Goal: Task Accomplishment & Management: Use online tool/utility

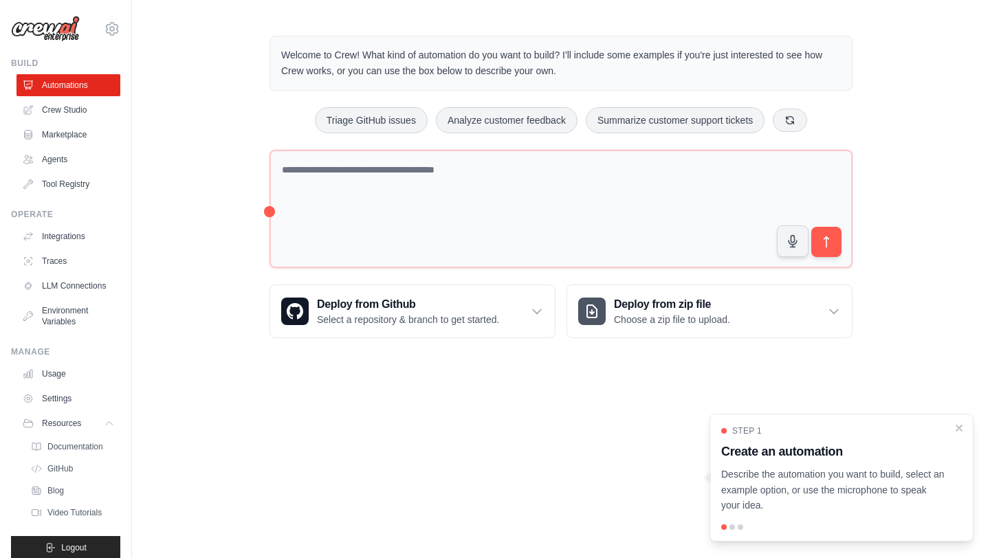
scroll to position [23, 0]
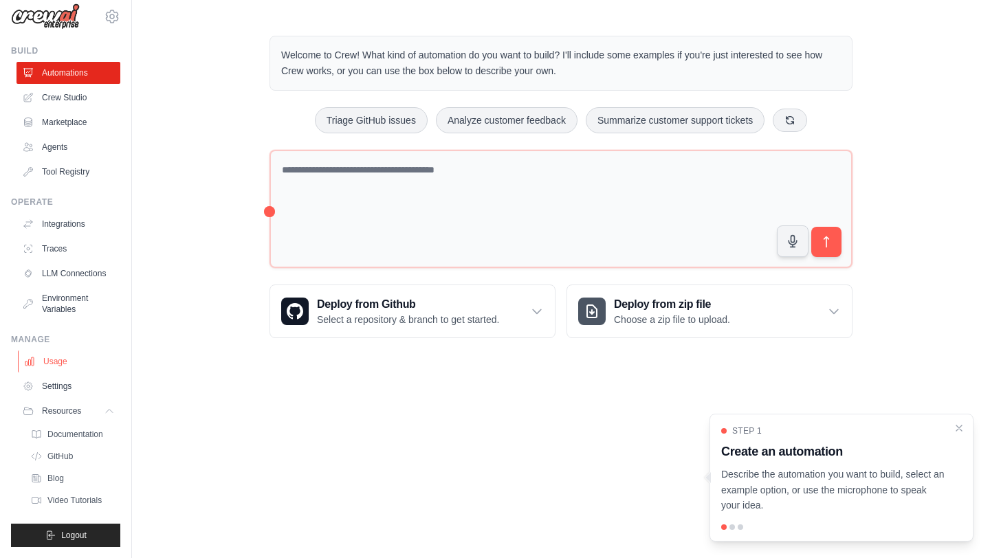
click at [61, 358] on link "Usage" at bounding box center [70, 362] width 104 height 22
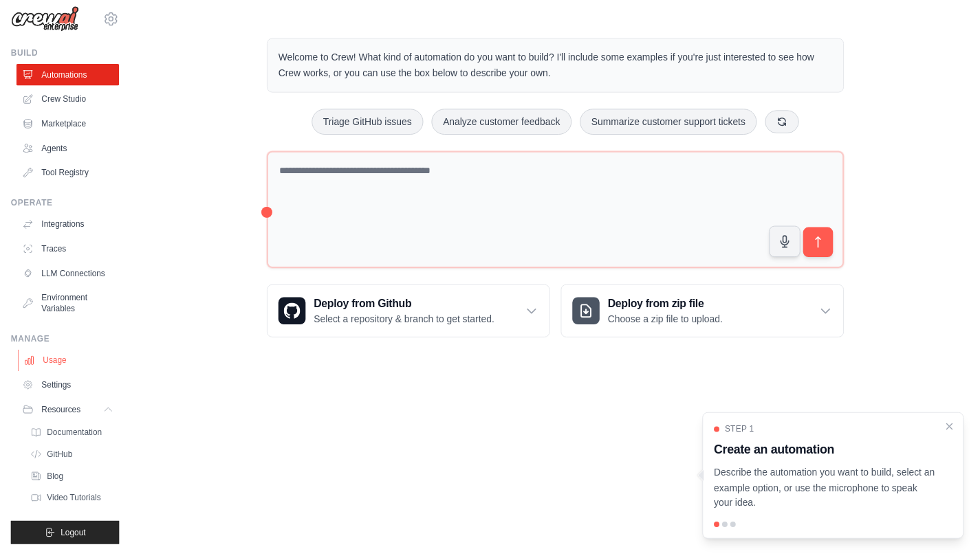
scroll to position [0, 0]
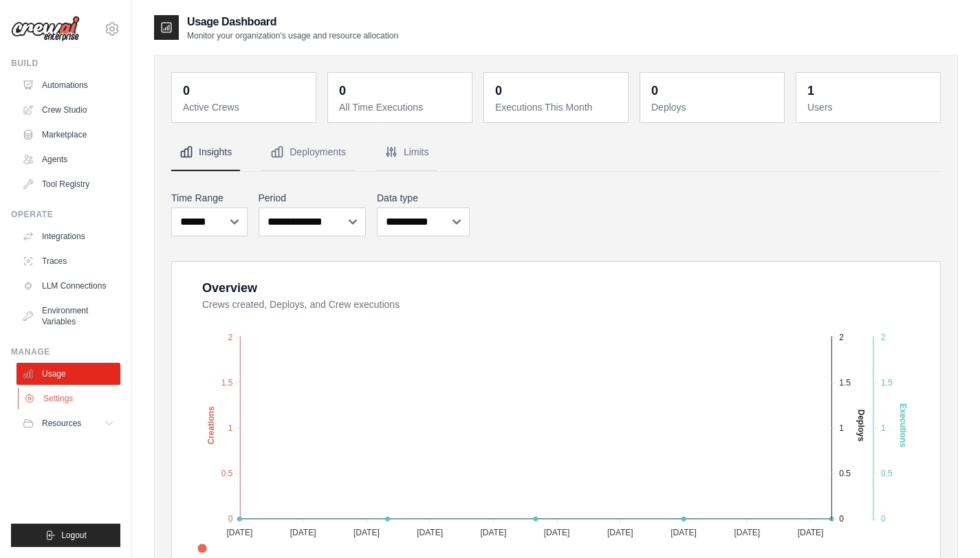
click at [91, 398] on link "Settings" at bounding box center [70, 399] width 104 height 22
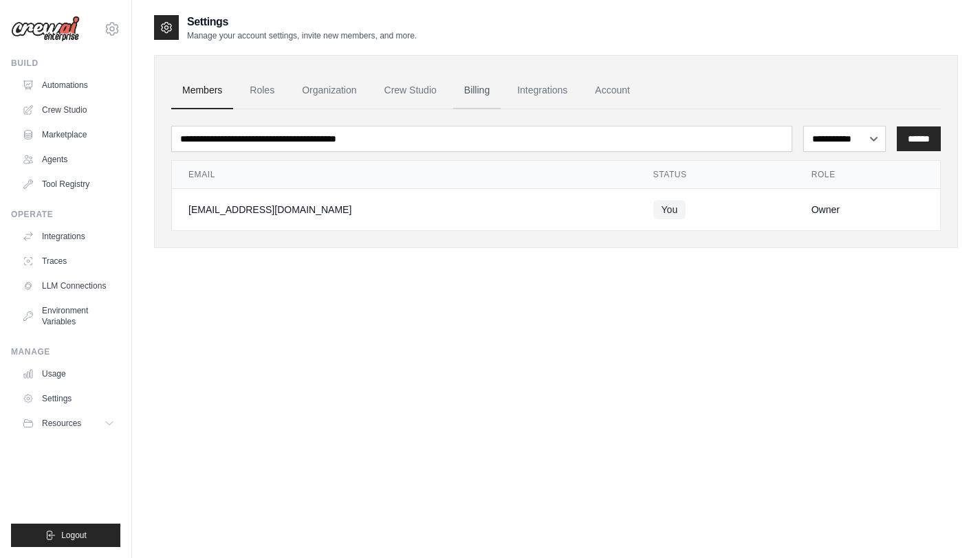
click at [477, 87] on link "Billing" at bounding box center [476, 90] width 47 height 37
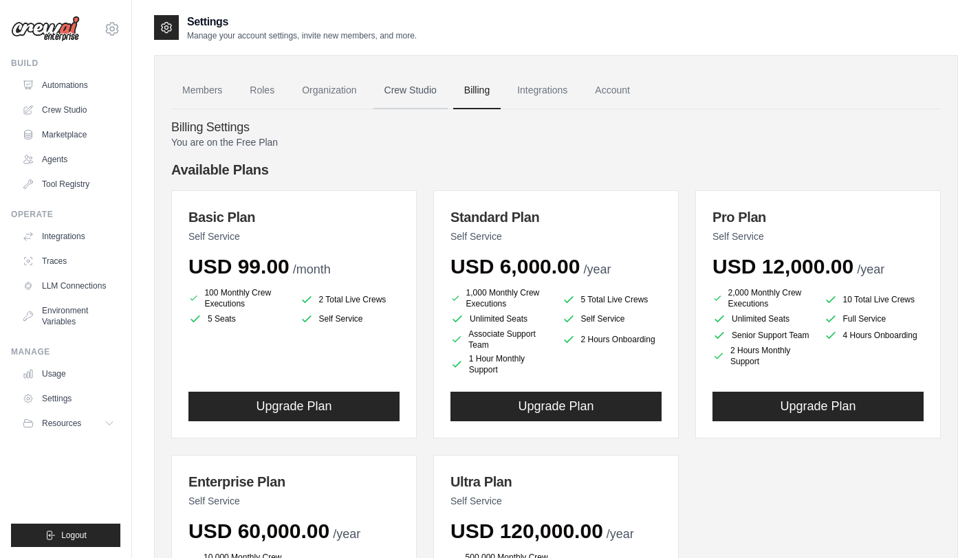
click at [417, 94] on link "Crew Studio" at bounding box center [410, 90] width 74 height 37
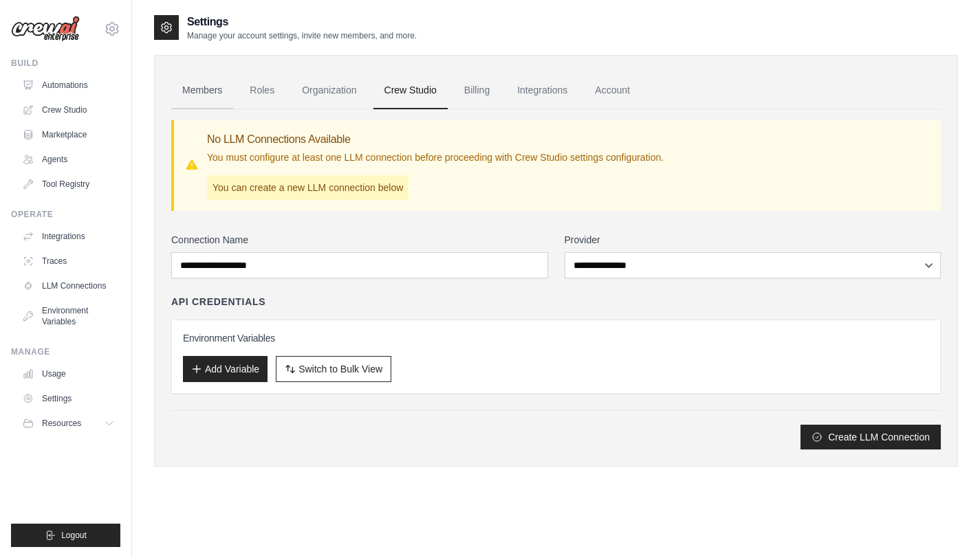
click at [217, 94] on link "Members" at bounding box center [202, 90] width 62 height 37
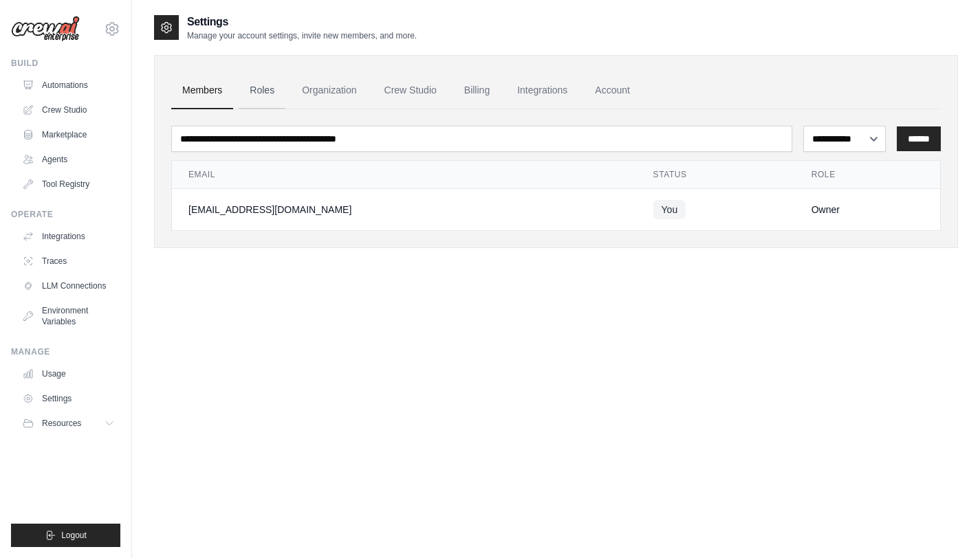
click at [271, 92] on link "Roles" at bounding box center [262, 90] width 47 height 37
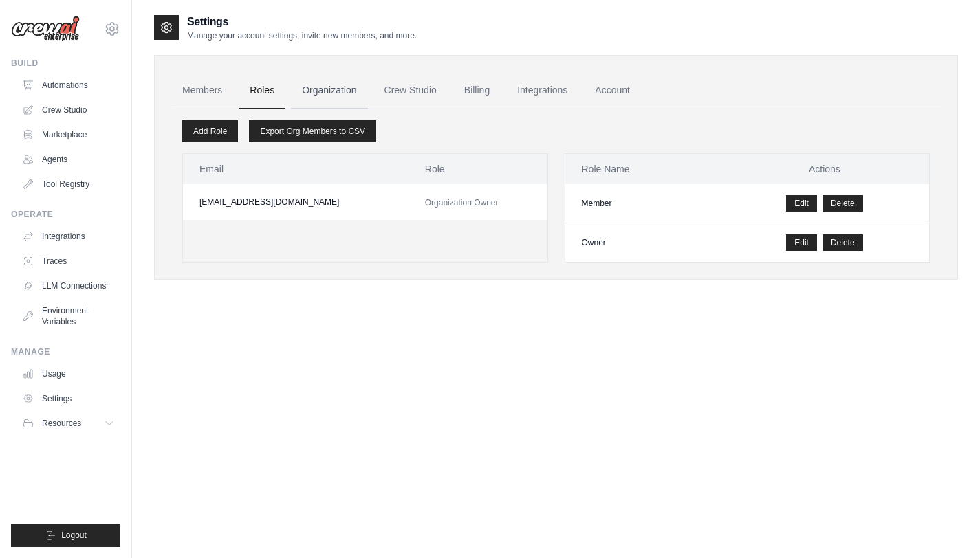
click at [325, 92] on link "Organization" at bounding box center [329, 90] width 76 height 37
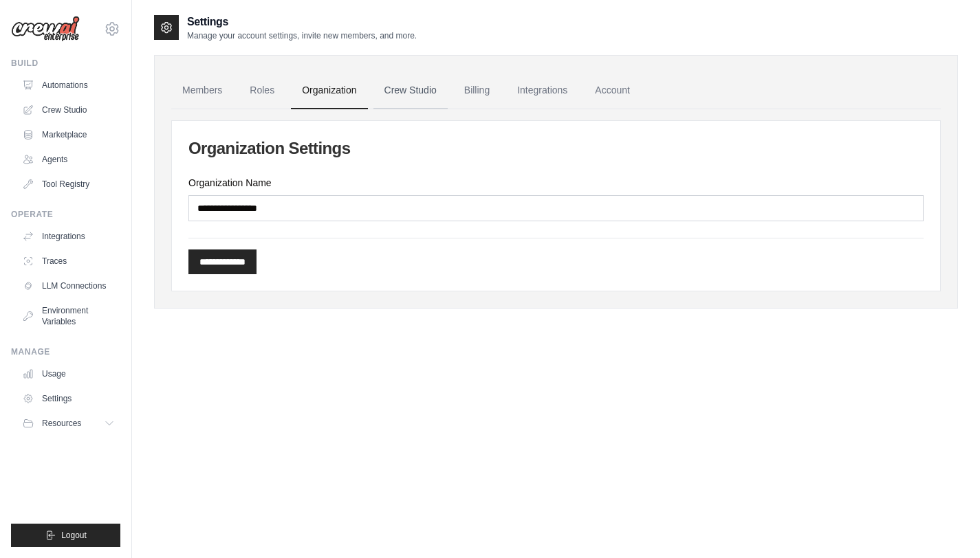
click at [424, 89] on link "Crew Studio" at bounding box center [410, 90] width 74 height 37
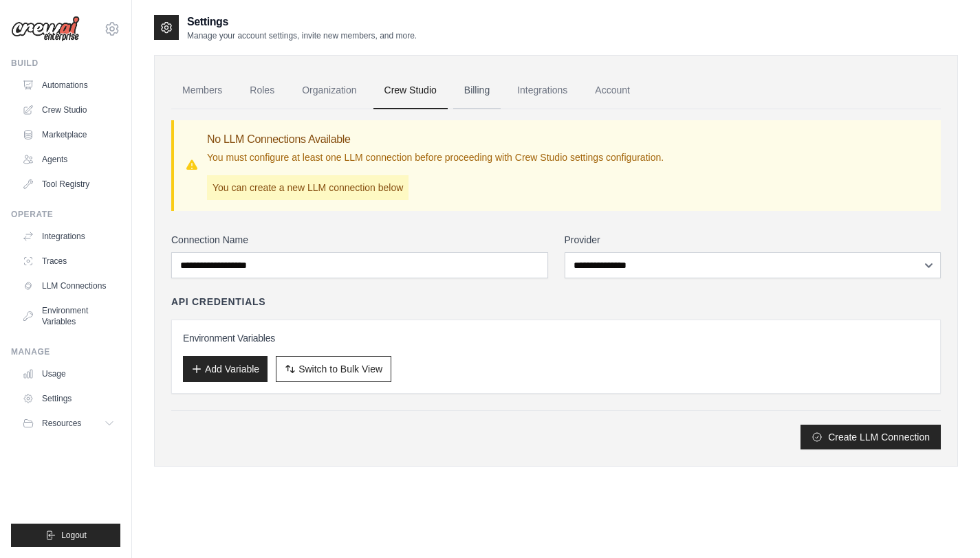
click at [486, 91] on link "Billing" at bounding box center [476, 90] width 47 height 37
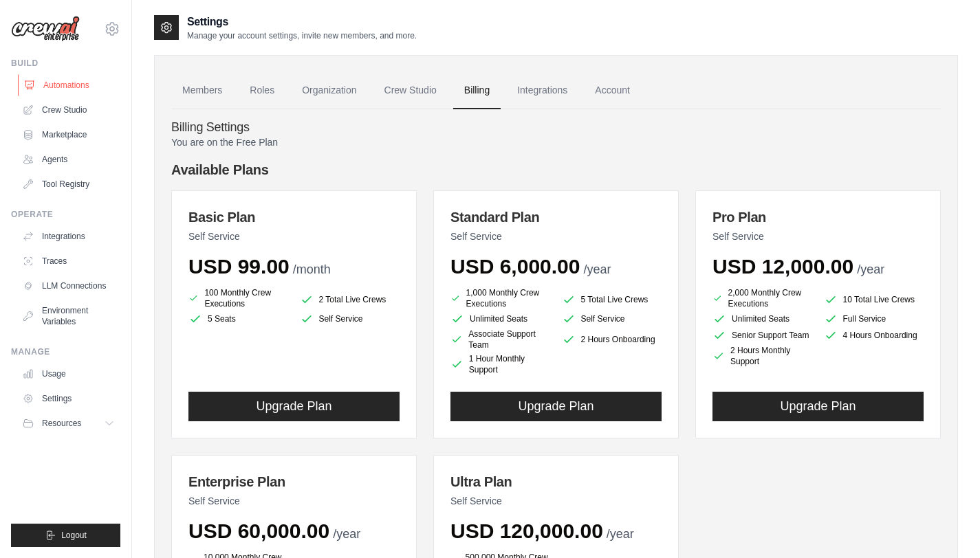
click at [71, 85] on link "Automations" at bounding box center [70, 85] width 104 height 22
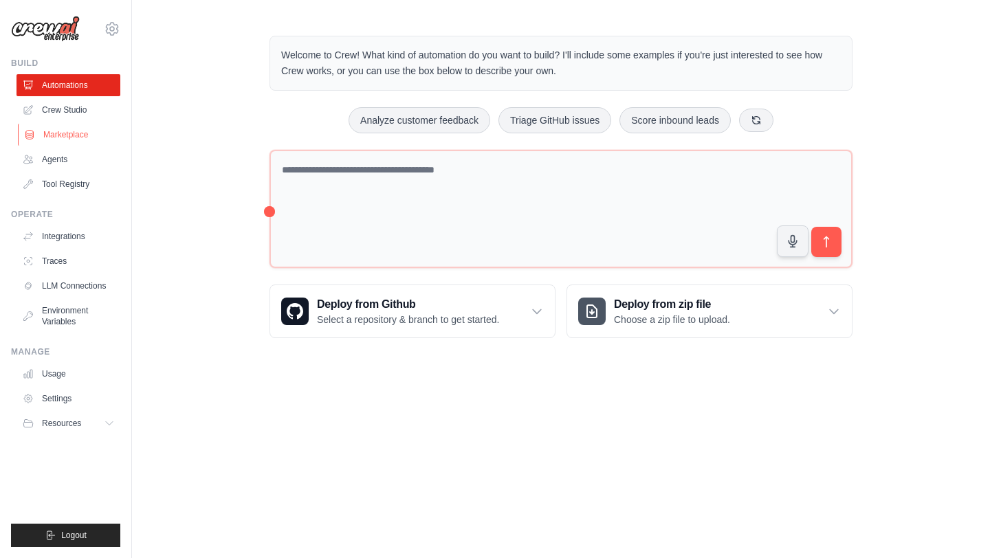
click at [71, 137] on link "Marketplace" at bounding box center [70, 135] width 104 height 22
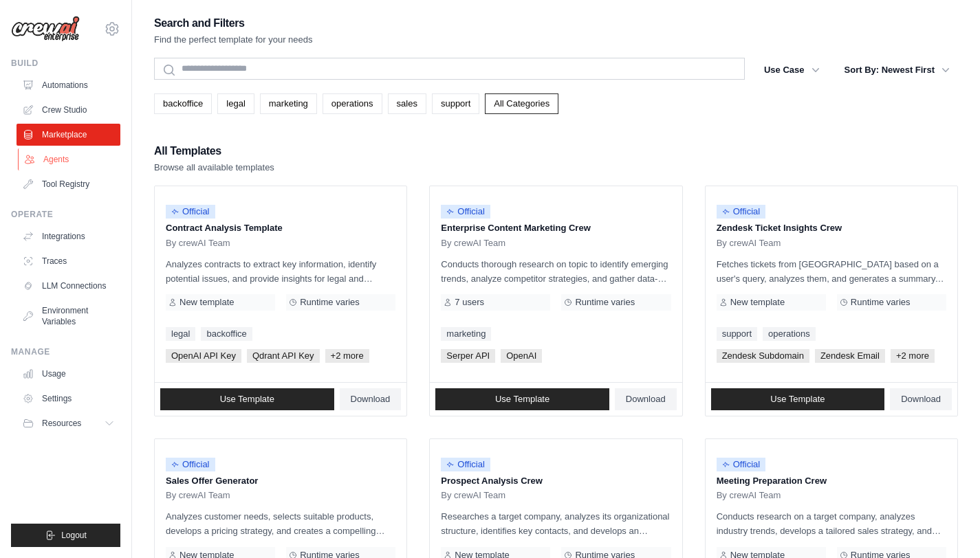
click at [58, 164] on link "Agents" at bounding box center [70, 160] width 104 height 22
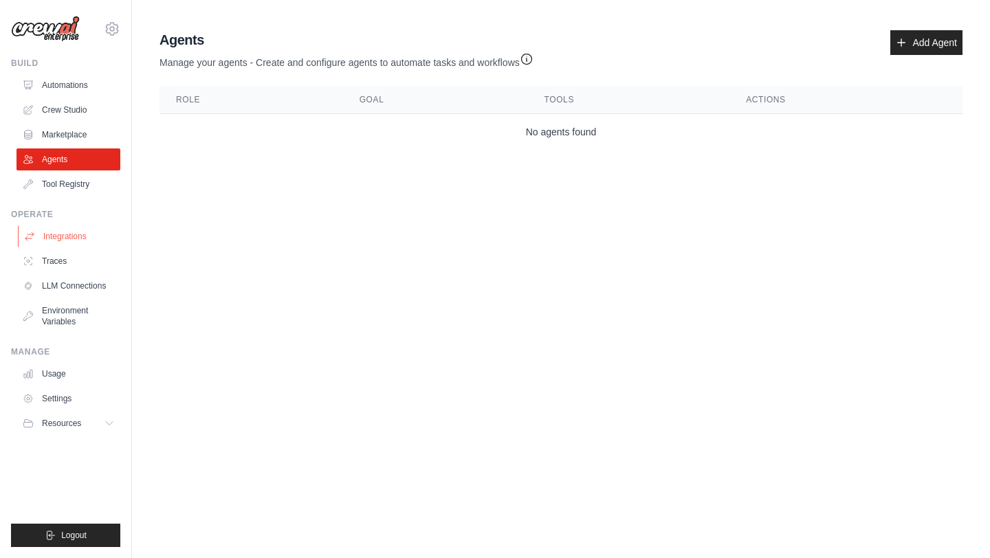
click at [61, 235] on link "Integrations" at bounding box center [70, 237] width 104 height 22
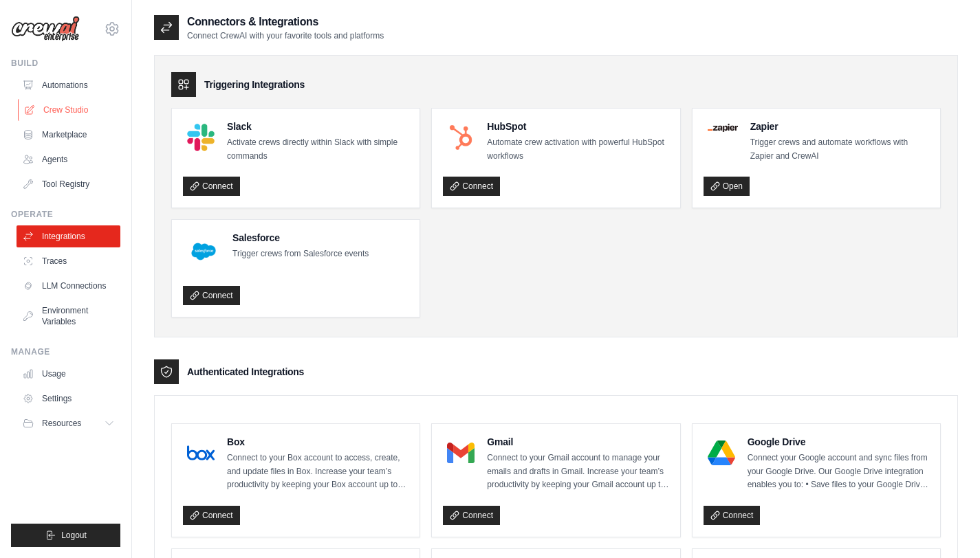
click at [83, 108] on link "Crew Studio" at bounding box center [70, 110] width 104 height 22
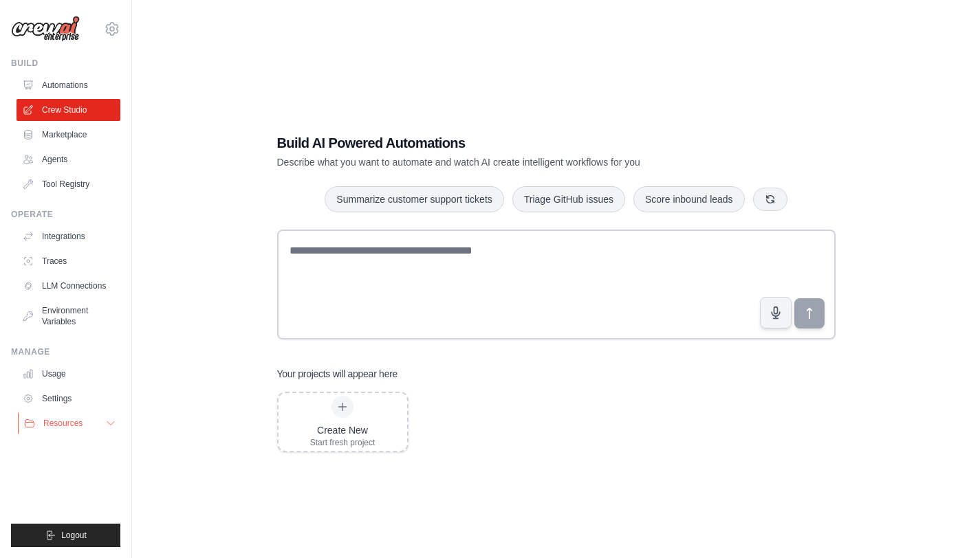
click at [111, 420] on icon at bounding box center [110, 423] width 11 height 11
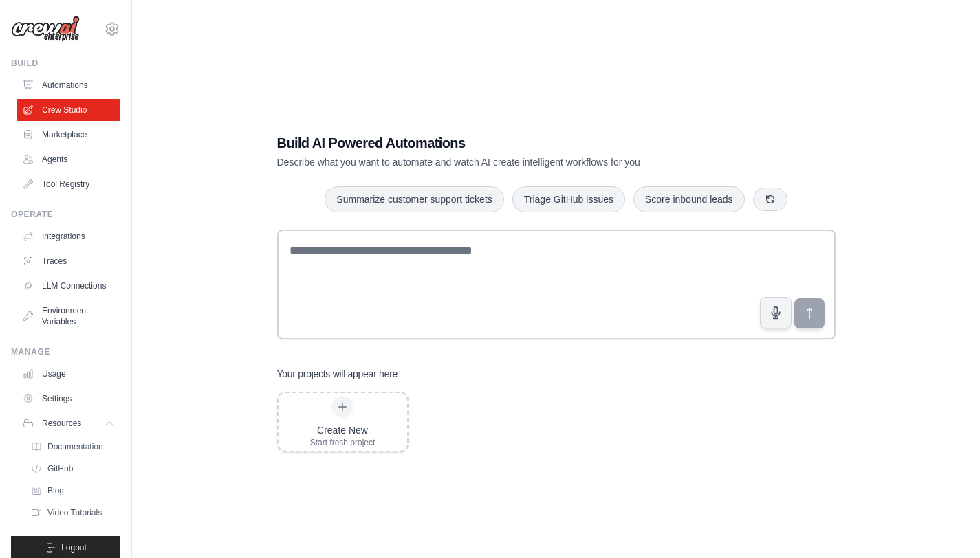
scroll to position [23, 0]
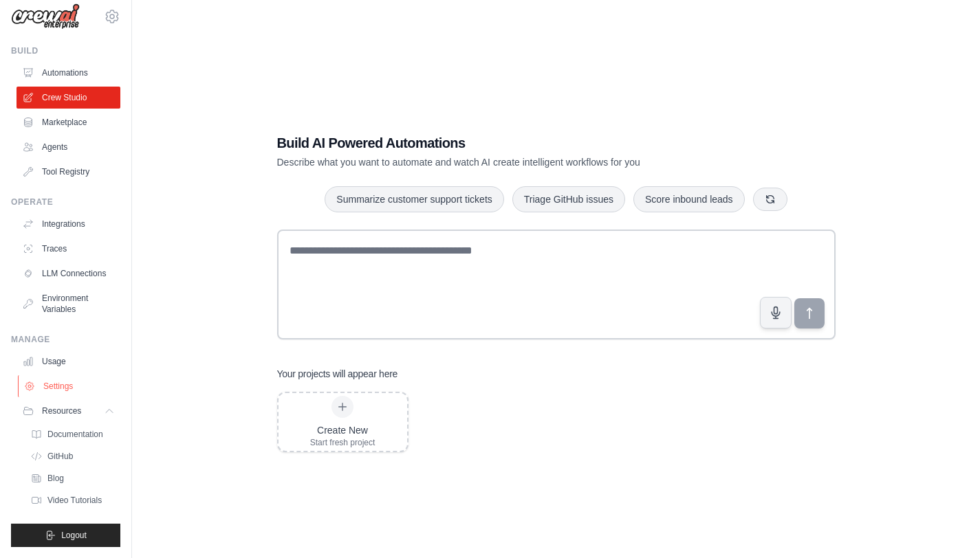
click at [73, 387] on link "Settings" at bounding box center [70, 386] width 104 height 22
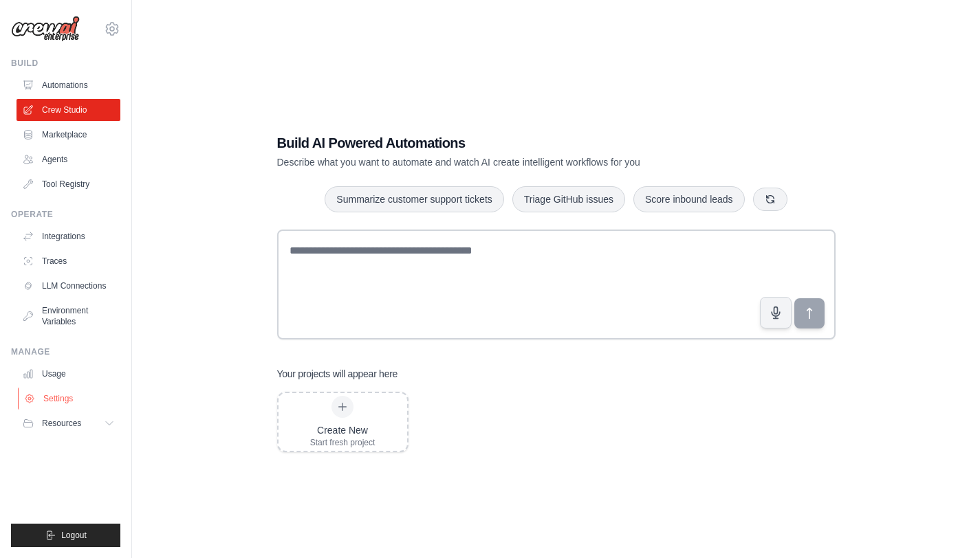
scroll to position [0, 0]
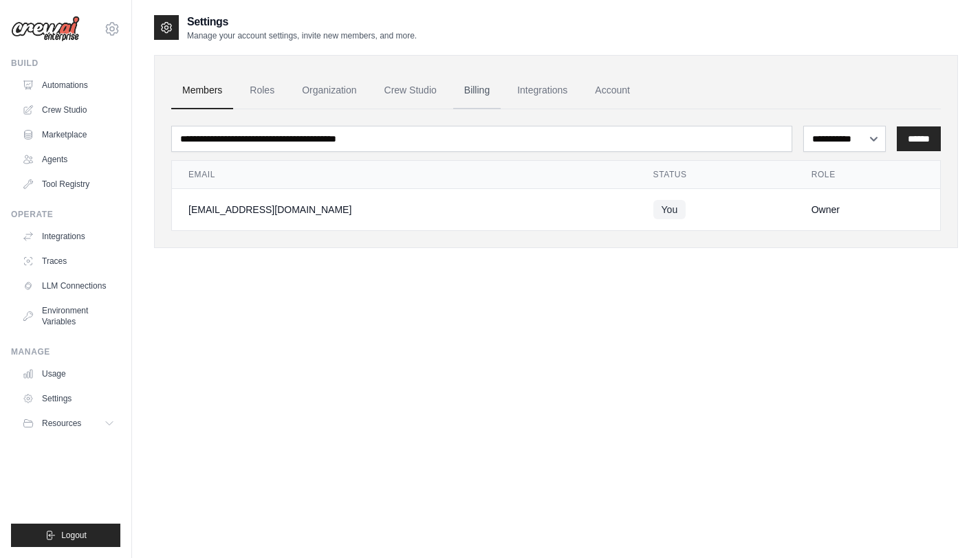
click at [478, 91] on link "Billing" at bounding box center [476, 90] width 47 height 37
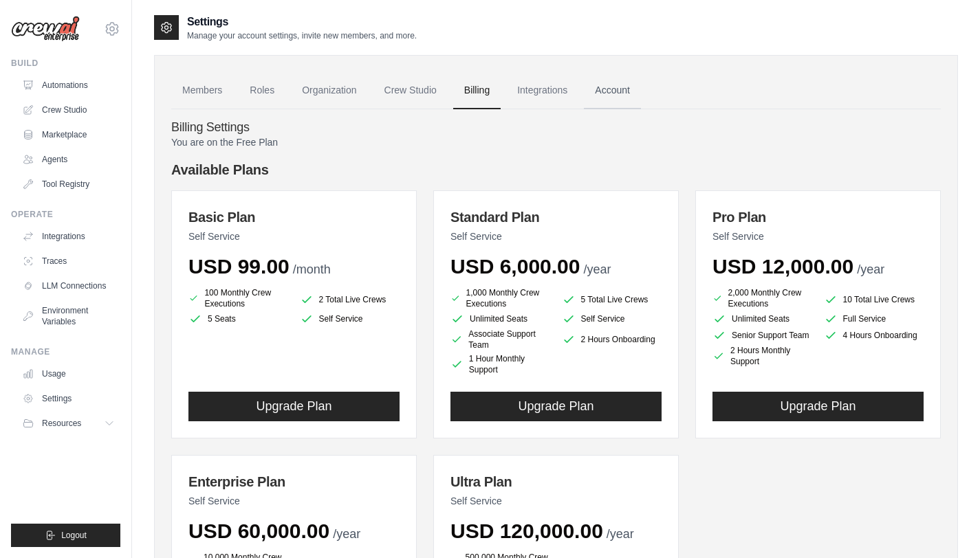
click at [615, 92] on link "Account" at bounding box center [612, 90] width 57 height 37
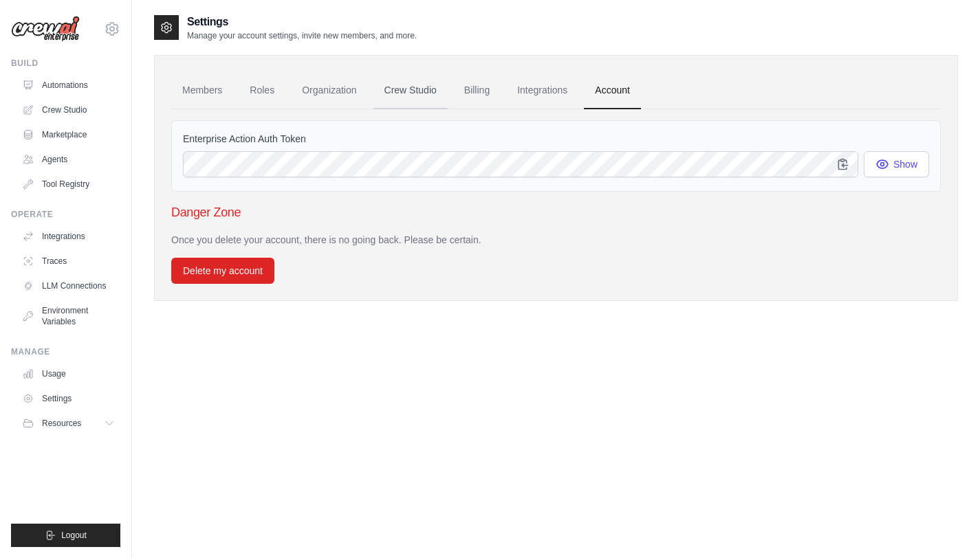
click at [421, 92] on link "Crew Studio" at bounding box center [410, 90] width 74 height 37
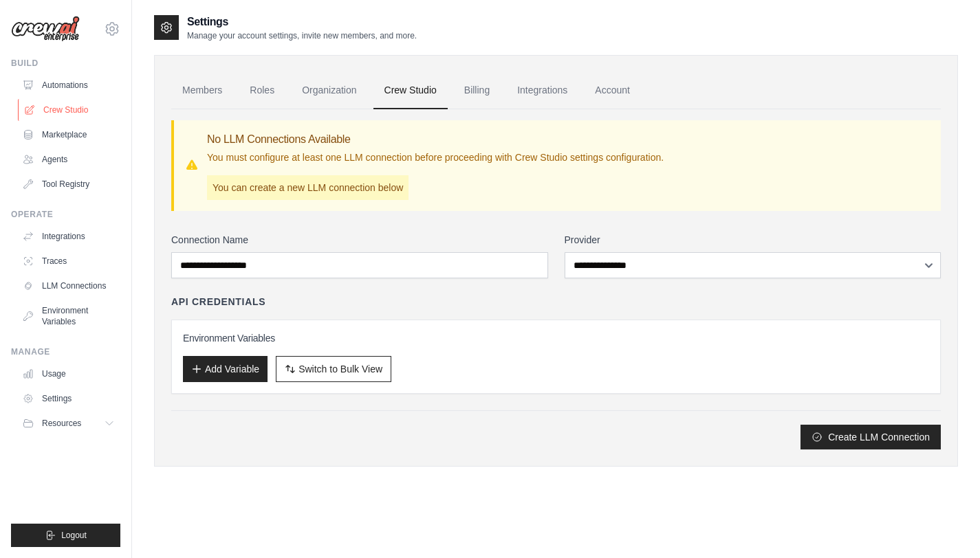
click at [87, 111] on link "Crew Studio" at bounding box center [70, 110] width 104 height 22
click at [65, 114] on link "Crew Studio" at bounding box center [70, 110] width 104 height 22
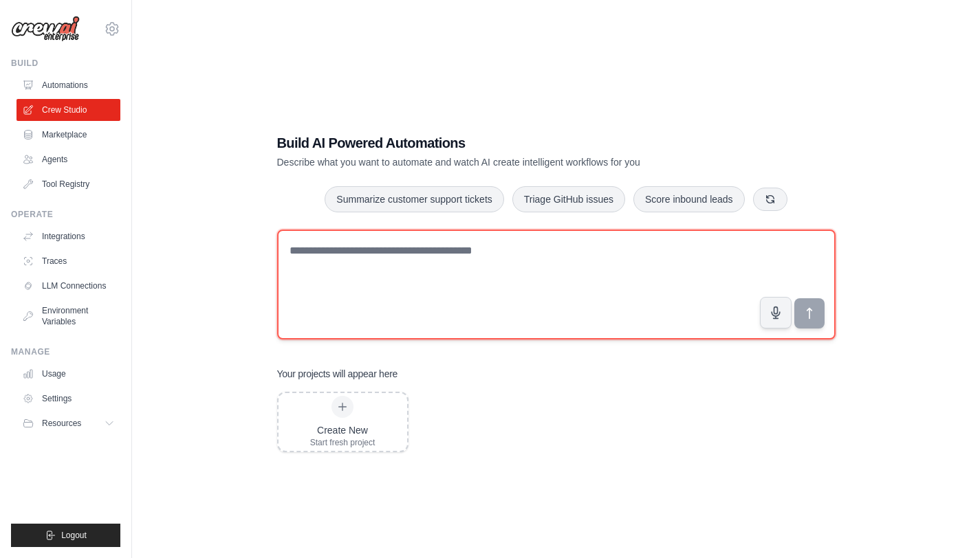
click at [287, 243] on textarea at bounding box center [556, 285] width 558 height 110
